Goal: Check status

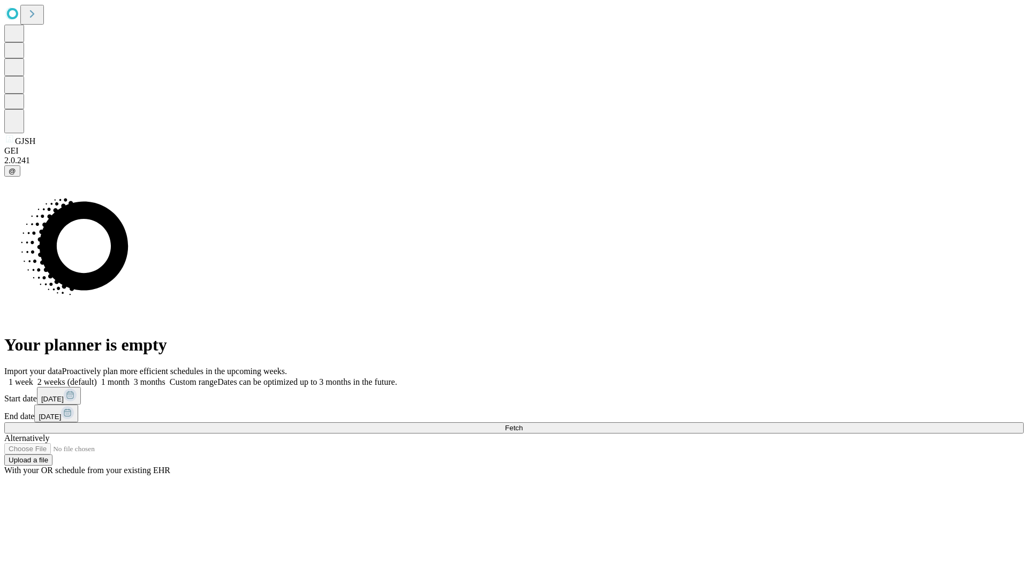
click at [522, 424] on span "Fetch" at bounding box center [514, 428] width 18 height 8
